Goal: Task Accomplishment & Management: Use online tool/utility

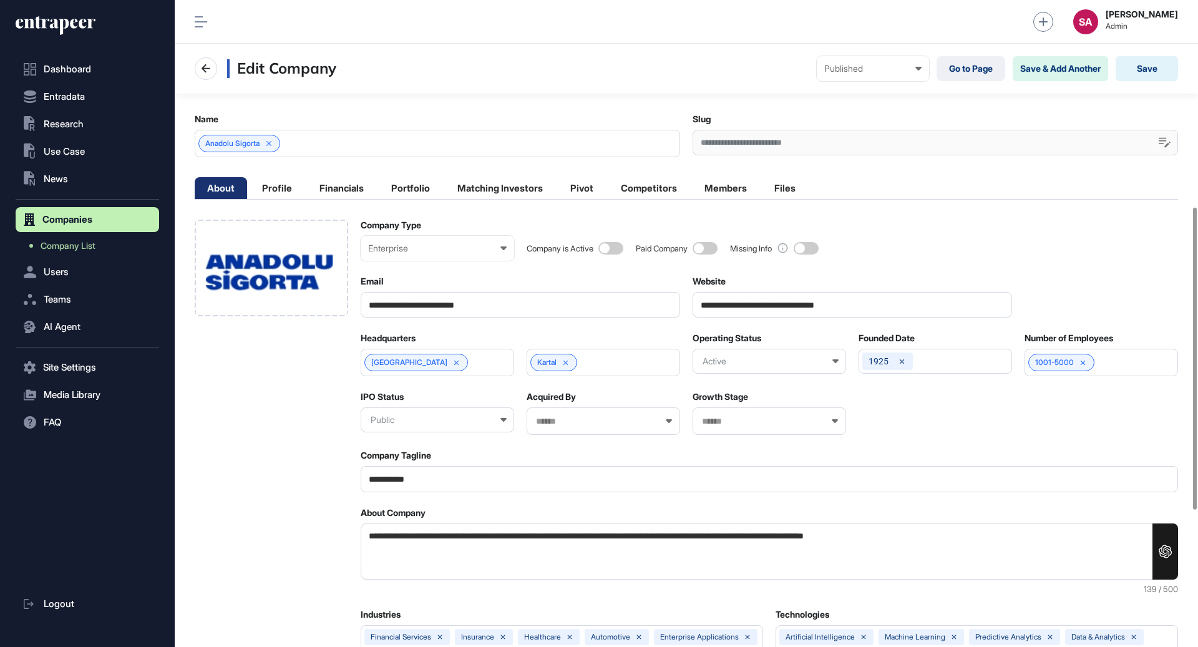
scroll to position [1, 5]
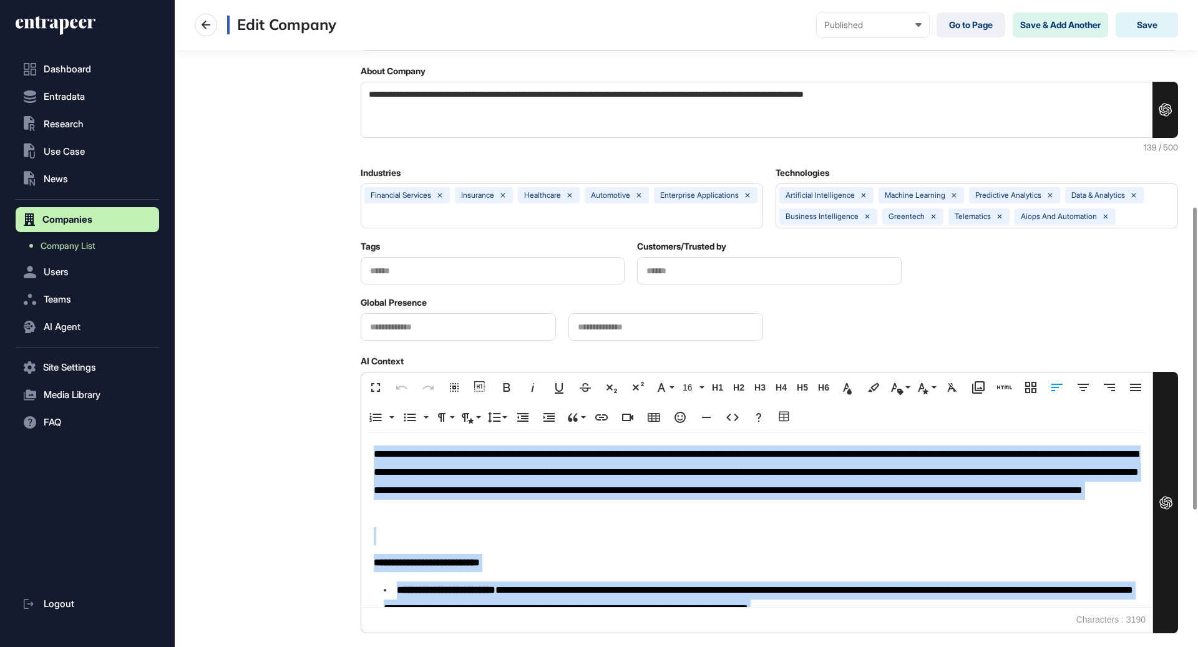
click at [236, 318] on div at bounding box center [271, 314] width 153 height 1073
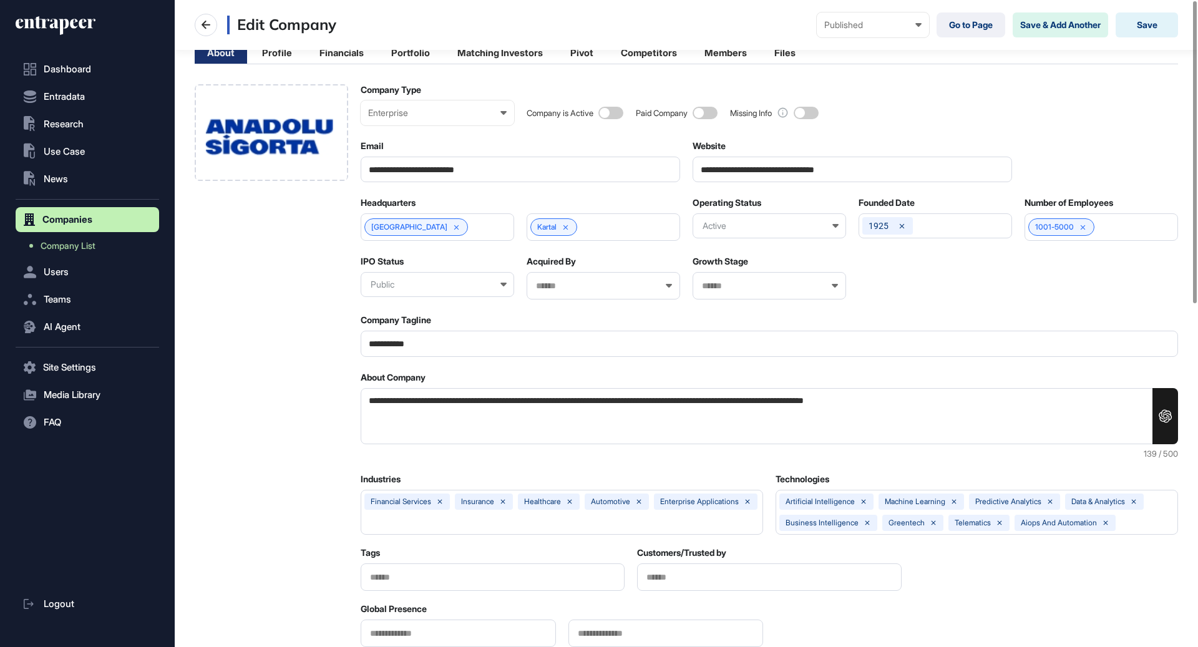
scroll to position [0, 0]
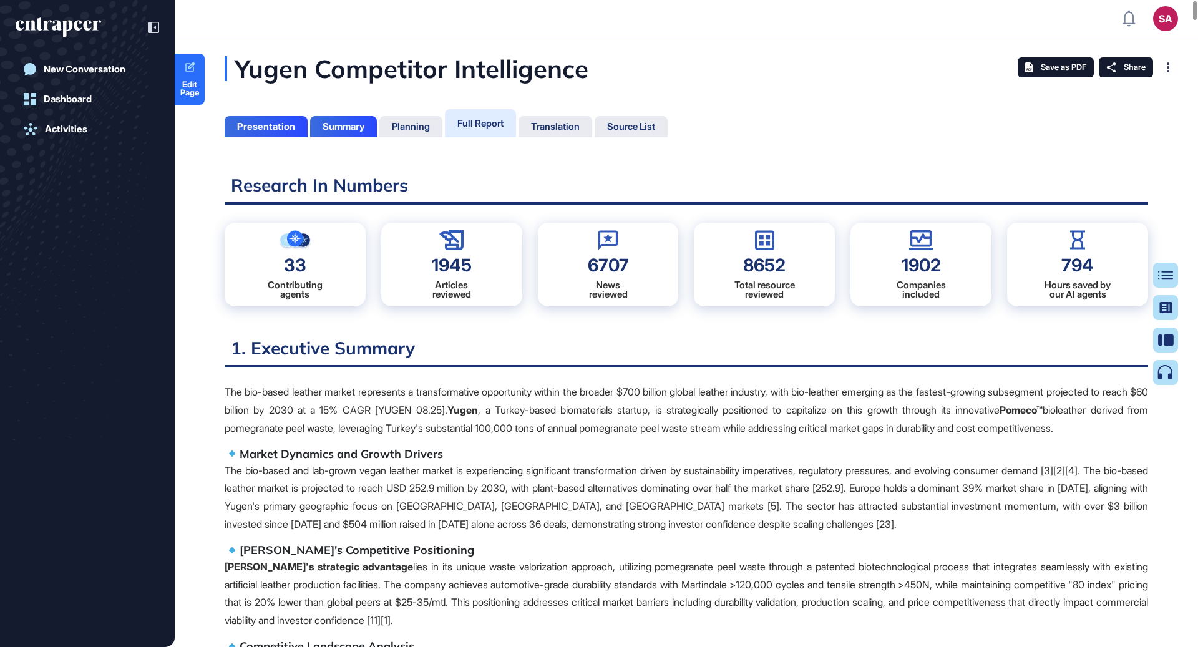
scroll to position [5, 1]
click at [350, 134] on div "Summary" at bounding box center [343, 126] width 67 height 21
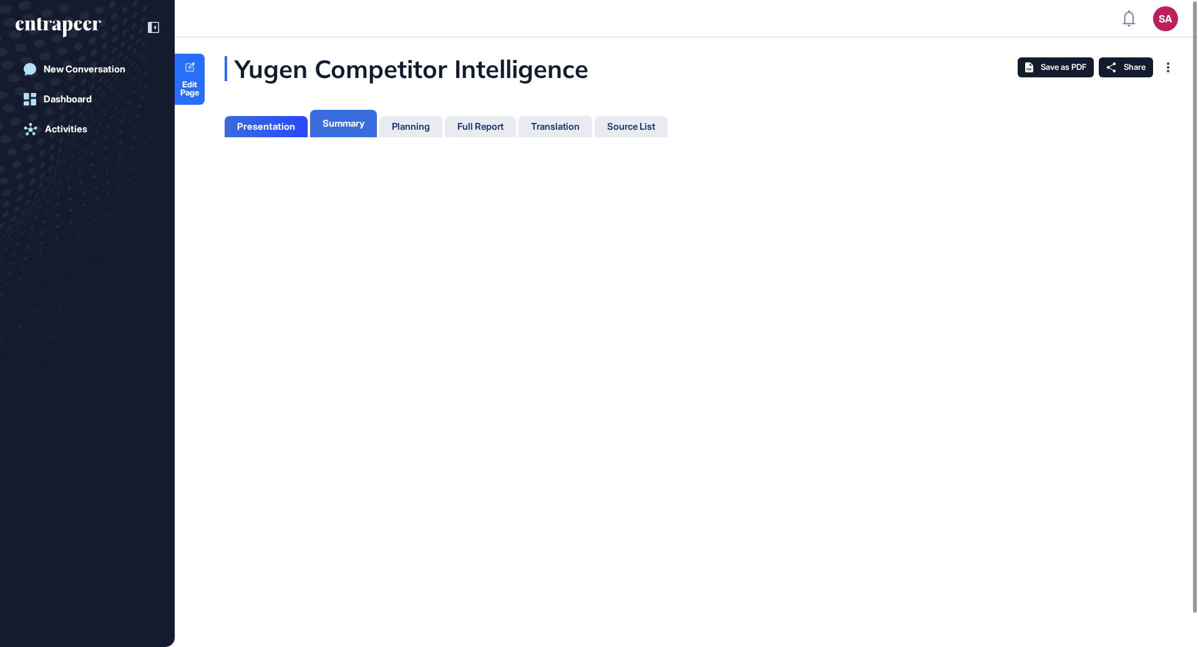
scroll to position [5, 1]
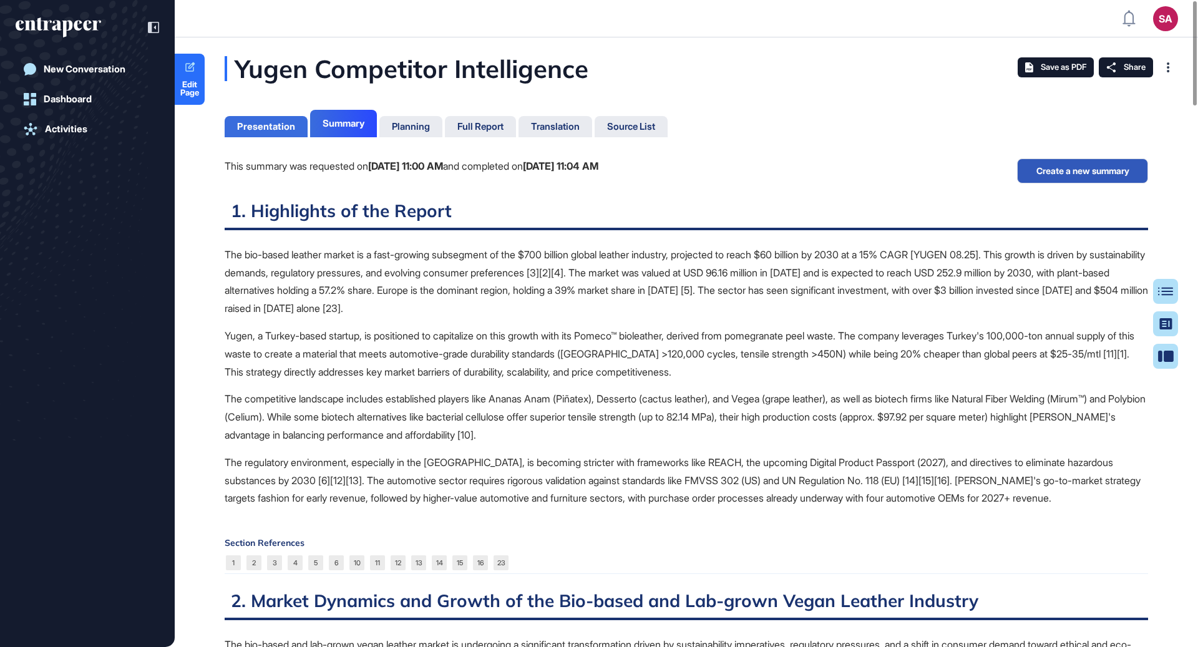
scroll to position [585, 2]
click at [284, 130] on div "Presentation" at bounding box center [266, 126] width 58 height 11
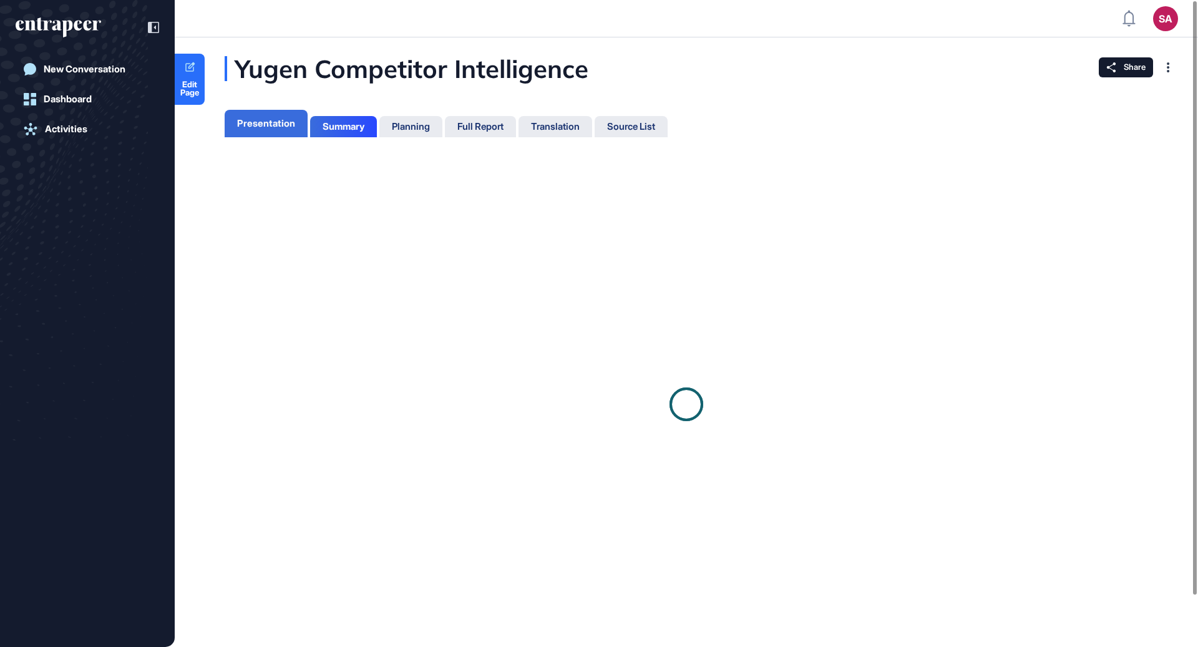
scroll to position [5, 1]
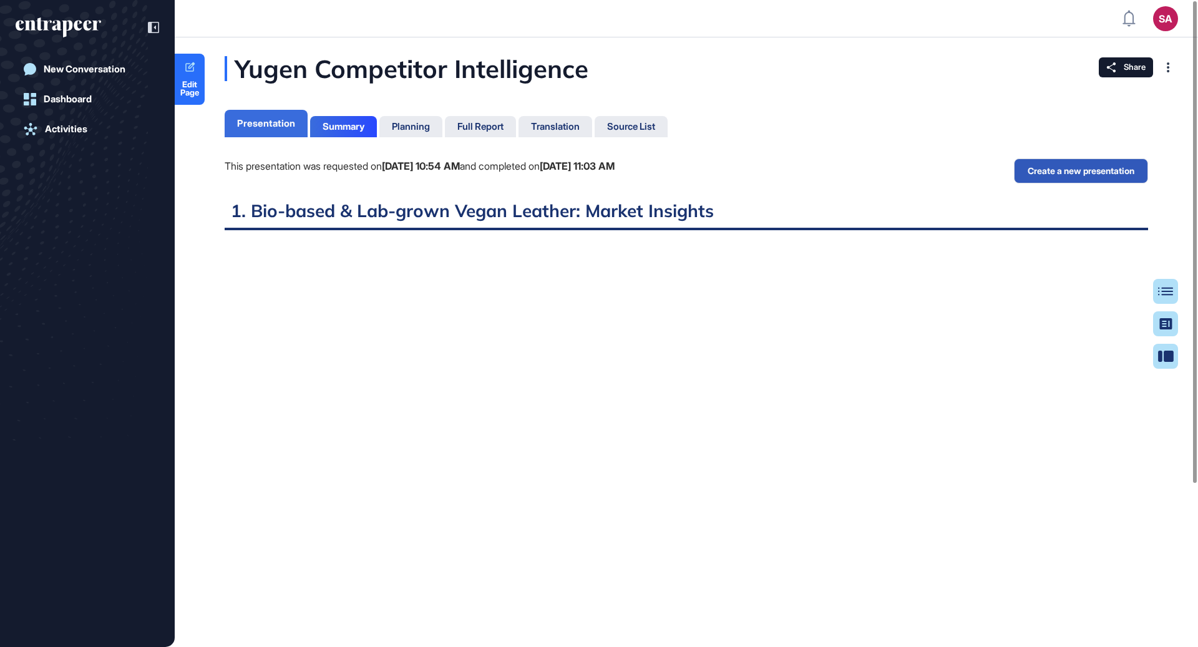
scroll to position [5, 1]
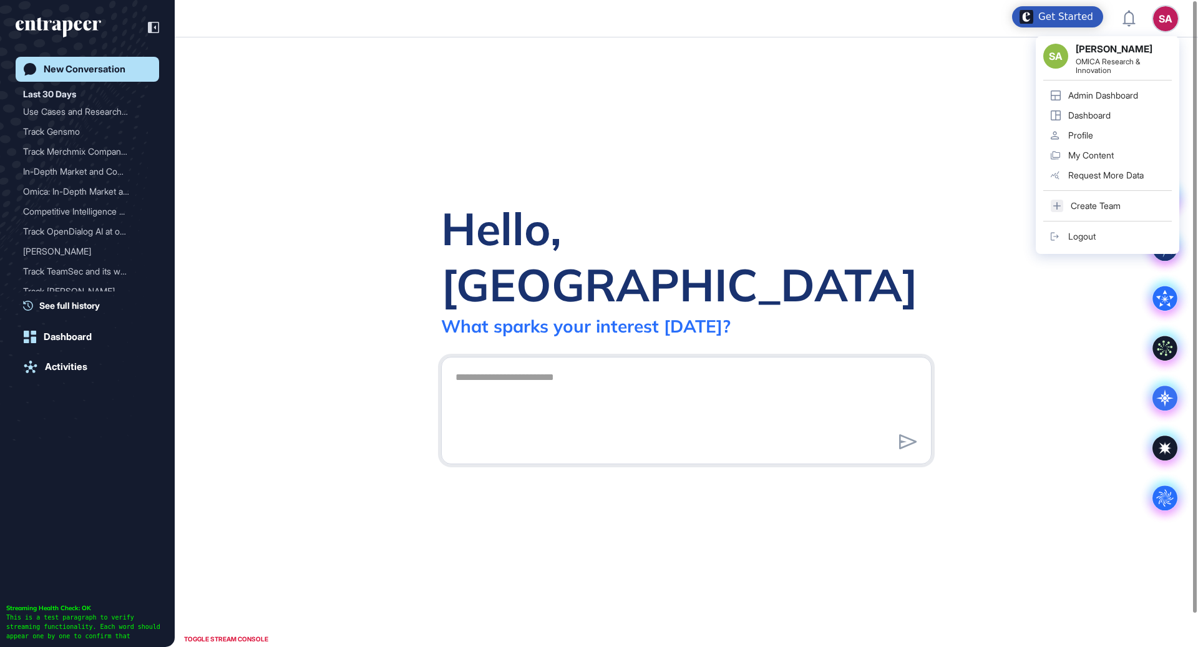
click at [1088, 241] on link "Logout" at bounding box center [1107, 236] width 129 height 20
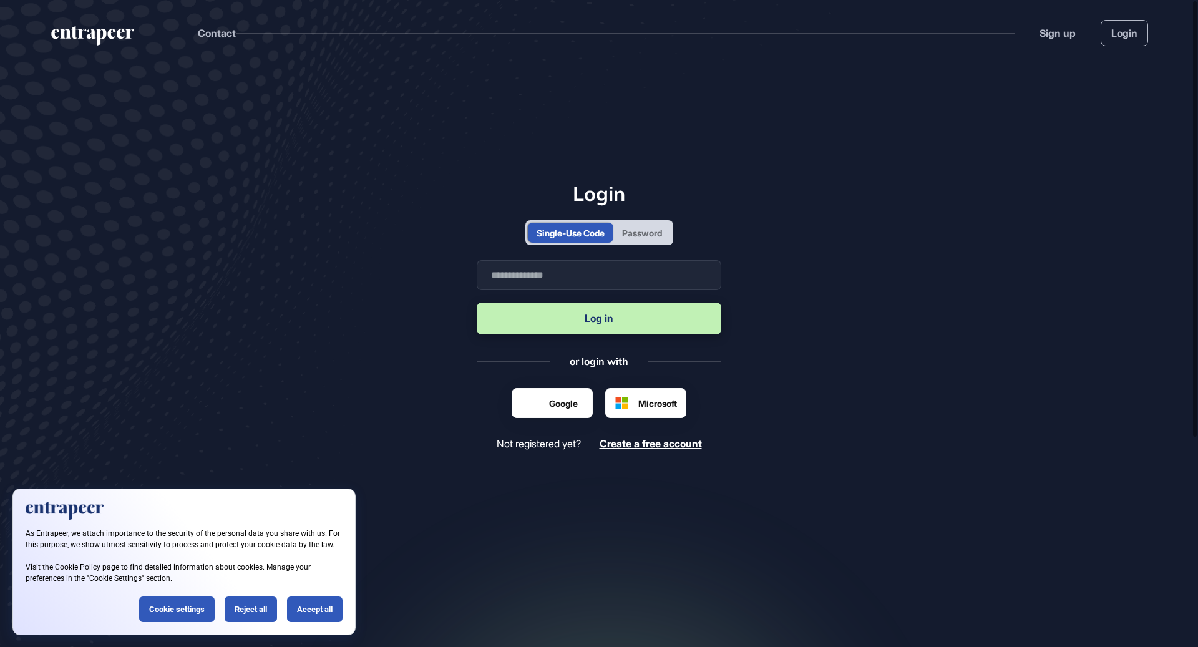
scroll to position [1, 1]
click at [584, 281] on input "text" at bounding box center [599, 275] width 245 height 30
type input "**********"
click at [477, 303] on button "Log in" at bounding box center [599, 319] width 245 height 32
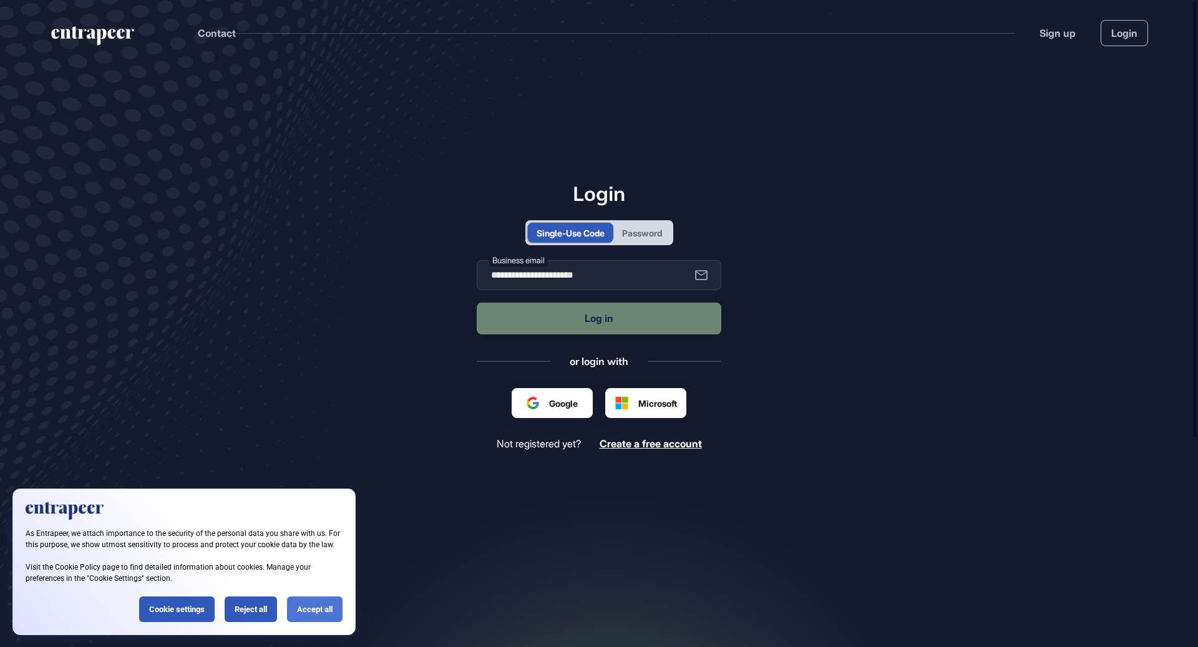
click at [294, 621] on div "Accept all" at bounding box center [315, 609] width 56 height 26
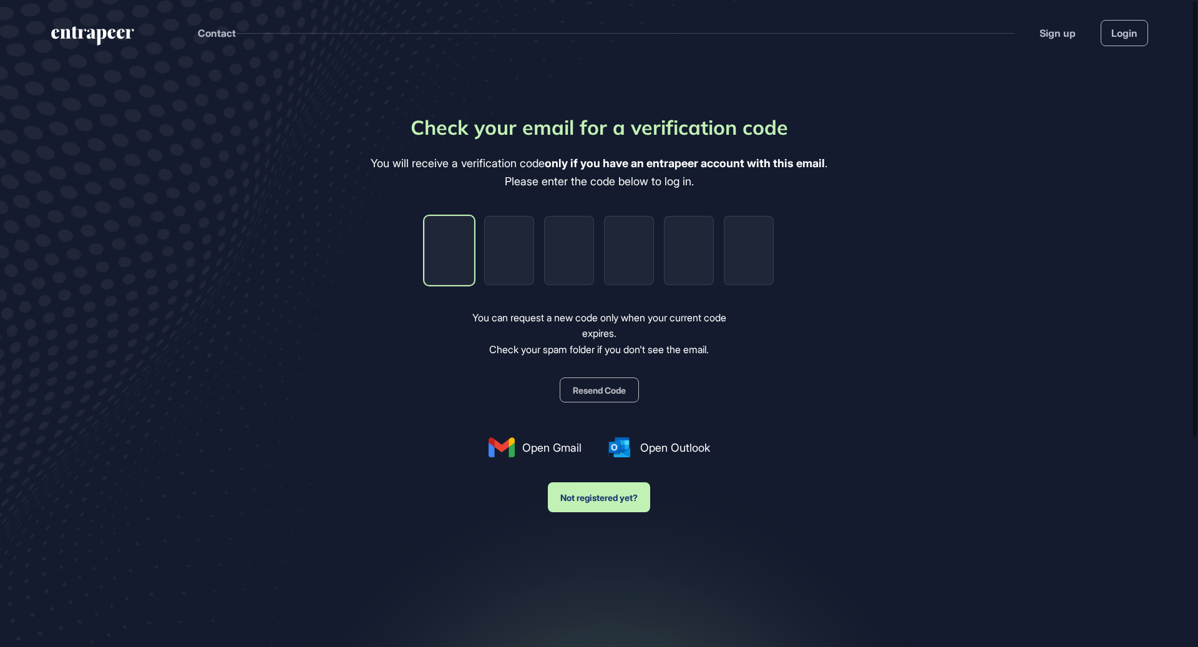
click at [441, 265] on input "tel" at bounding box center [449, 250] width 50 height 69
paste input "*"
type input "*"
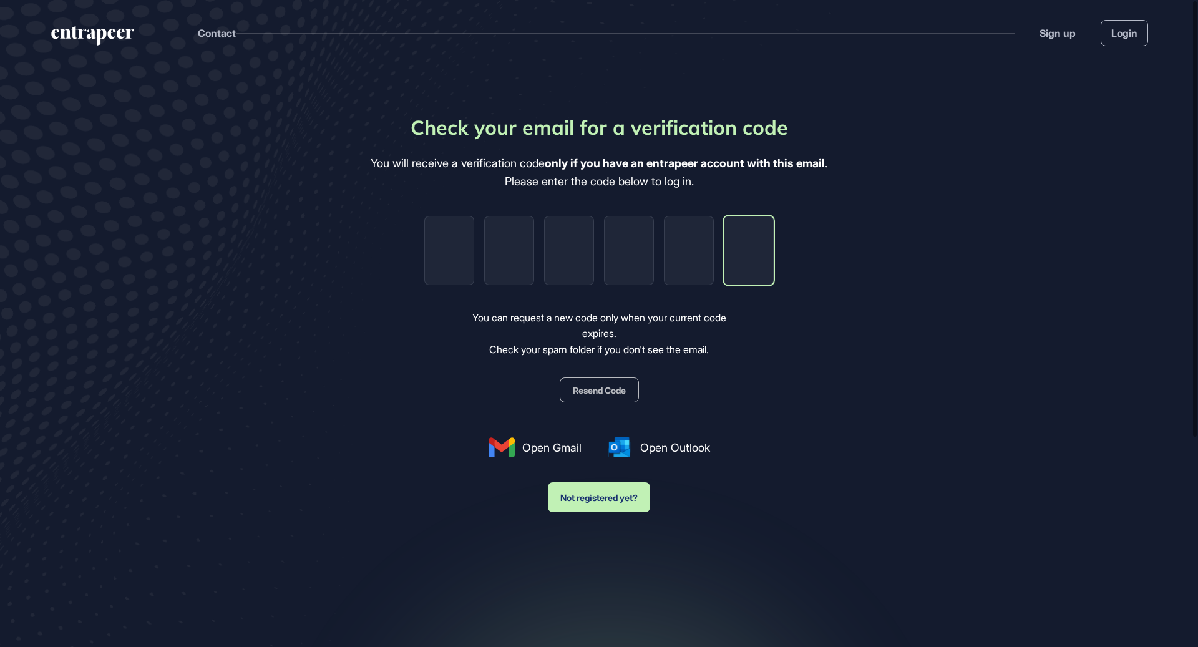
type input "*"
